Goal: Find contact information: Find contact information

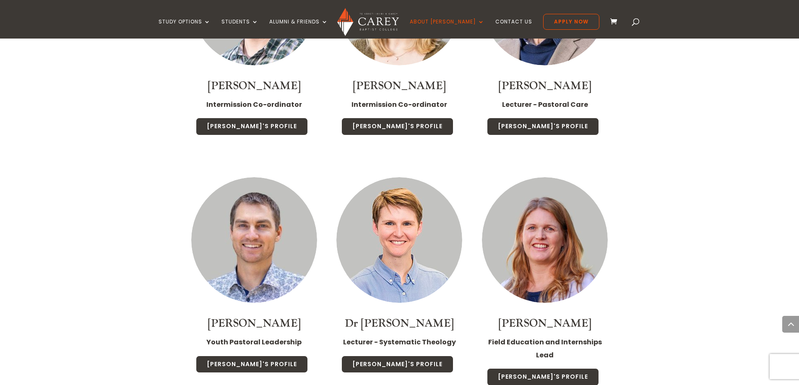
scroll to position [1282, 0]
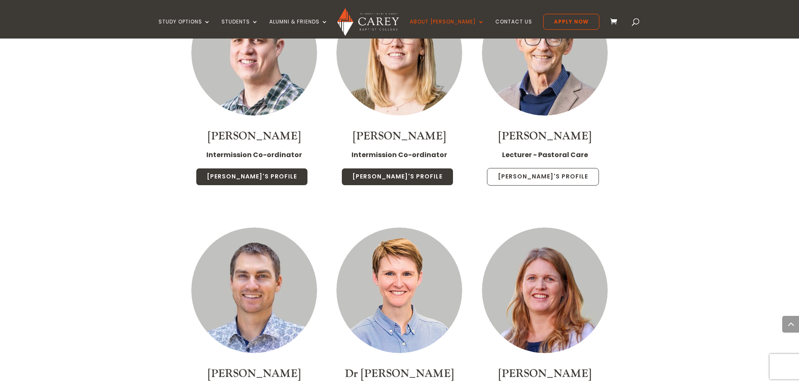
click at [519, 168] on link "[PERSON_NAME]'s Profile" at bounding box center [543, 177] width 112 height 18
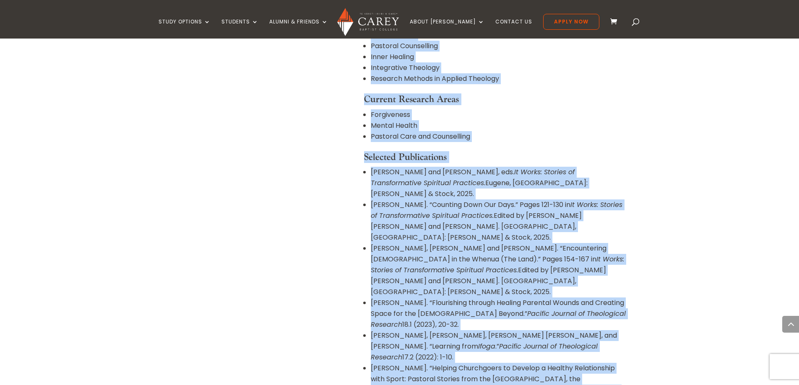
scroll to position [562, 0]
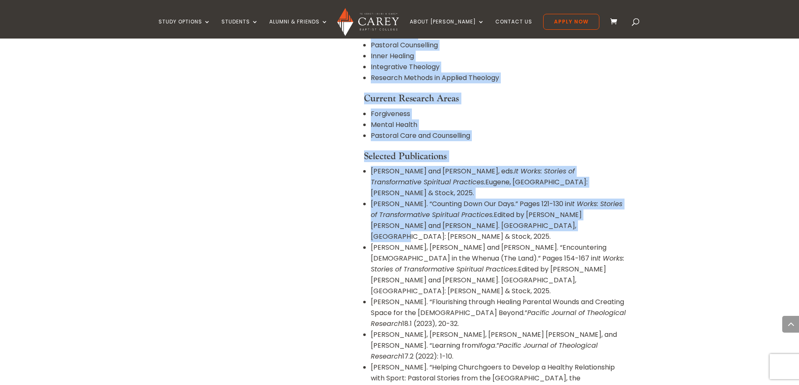
drag, startPoint x: 364, startPoint y: 182, endPoint x: 565, endPoint y: 200, distance: 201.8
copy div "Phil started with Carey in 2009 and teaches both undergraduate and postgraduate…"
